Goal: Transaction & Acquisition: Purchase product/service

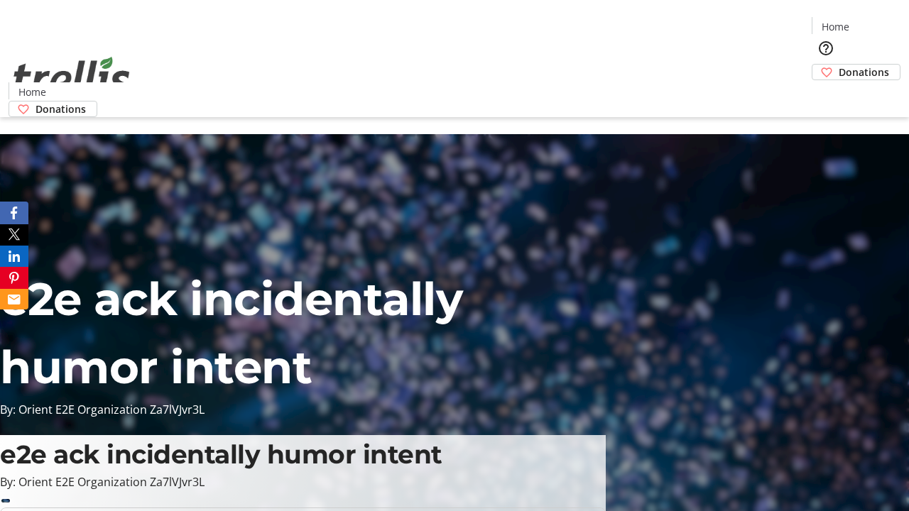
click at [839, 65] on span "Donations" at bounding box center [864, 72] width 50 height 15
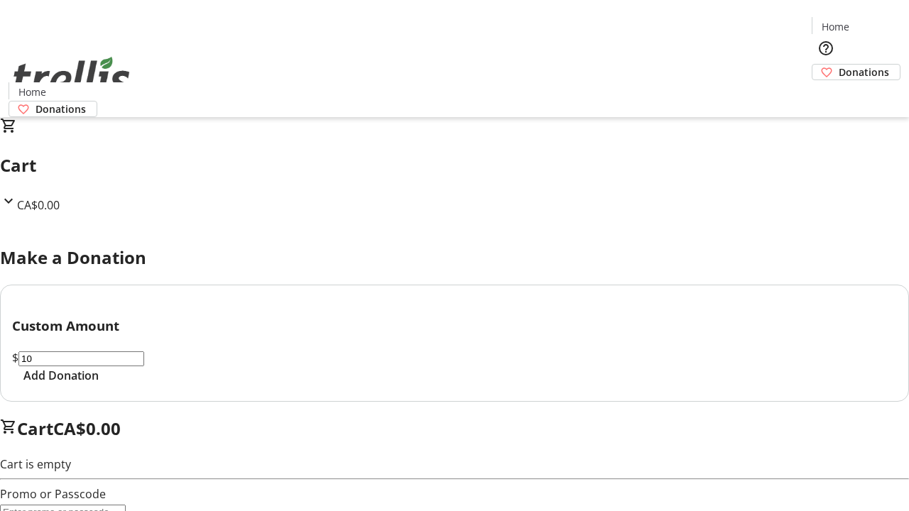
click at [99, 384] on span "Add Donation" at bounding box center [60, 375] width 75 height 17
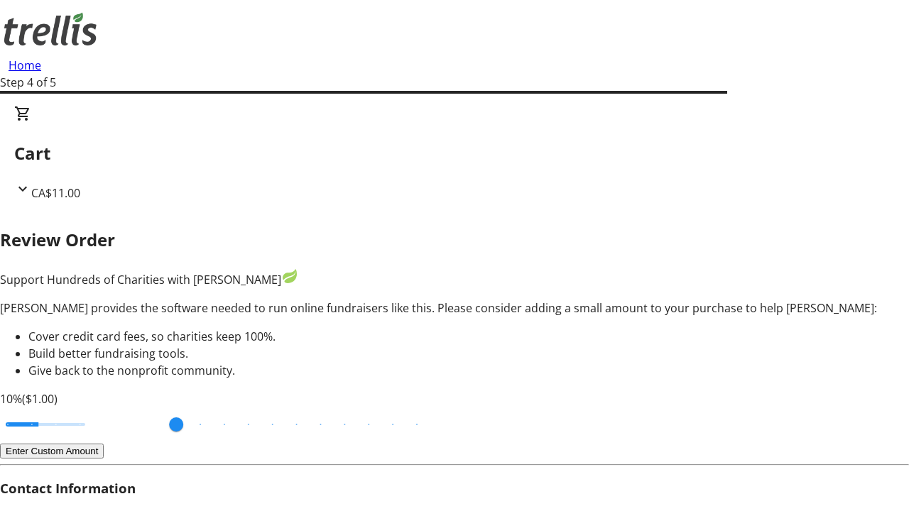
type input "3"
click at [96, 409] on input "Cover fees percentage" at bounding box center [45, 424] width 109 height 31
